Goal: Use online tool/utility: Utilize a website feature to perform a specific function

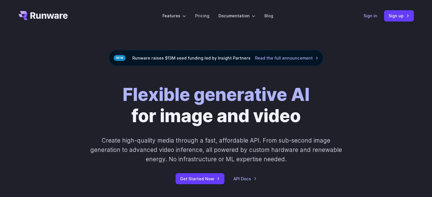
click at [372, 17] on link "Sign in" at bounding box center [371, 15] width 14 height 7
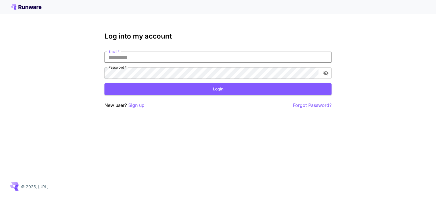
click at [187, 60] on input "Email   *" at bounding box center [218, 57] width 227 height 11
click at [193, 56] on input "Email   *" at bounding box center [218, 57] width 227 height 11
click at [194, 56] on input "Email   *" at bounding box center [218, 57] width 227 height 11
type input "**********"
click button "Login" at bounding box center [218, 90] width 227 height 12
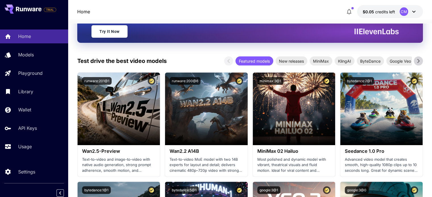
scroll to position [114, 0]
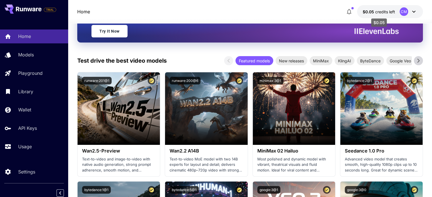
click at [372, 12] on span "$0.05" at bounding box center [369, 11] width 12 height 5
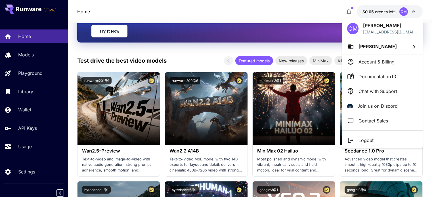
click at [126, 158] on div at bounding box center [218, 98] width 436 height 197
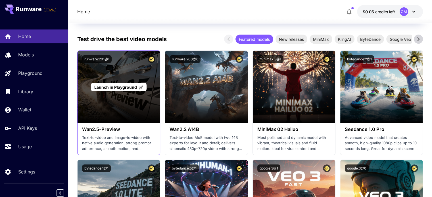
scroll to position [170, 0]
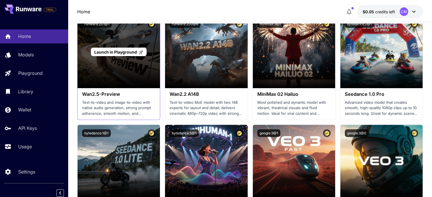
click at [137, 76] on div "Launch in Playground" at bounding box center [119, 52] width 82 height 73
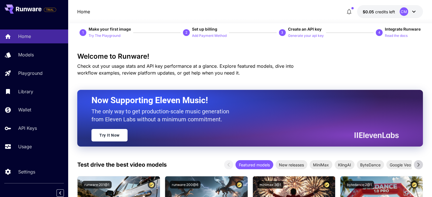
scroll to position [0, 0]
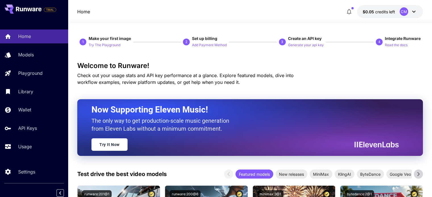
click at [111, 144] on link "Try It Now" at bounding box center [109, 145] width 36 height 12
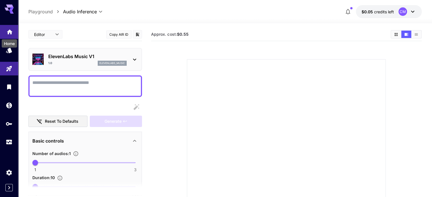
click at [9, 30] on icon "Home" at bounding box center [9, 30] width 7 height 7
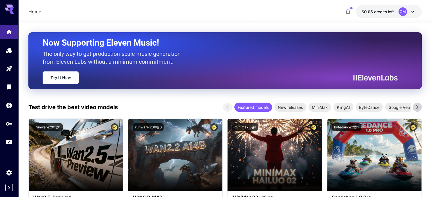
scroll to position [142, 0]
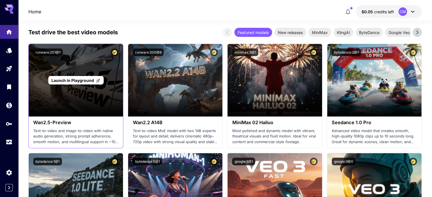
click at [76, 81] on span "Launch in Playground" at bounding box center [72, 80] width 43 height 5
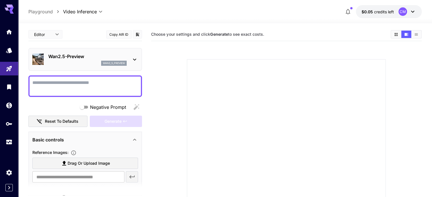
click at [71, 62] on div "wan2_5_preview" at bounding box center [87, 63] width 78 height 5
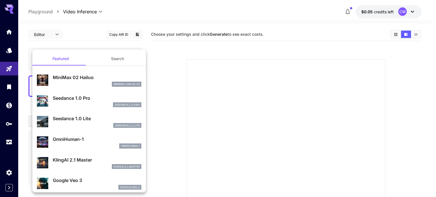
click at [211, 69] on div at bounding box center [218, 98] width 436 height 197
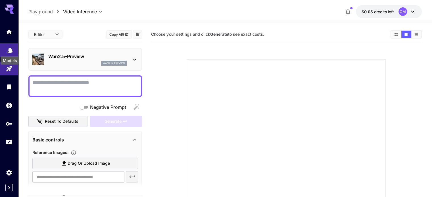
click at [9, 51] on icon "Models" at bounding box center [10, 48] width 6 height 5
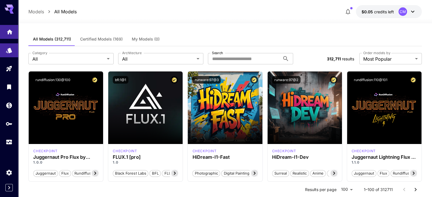
click at [10, 36] on link at bounding box center [9, 32] width 18 height 14
